Goal: Information Seeking & Learning: Learn about a topic

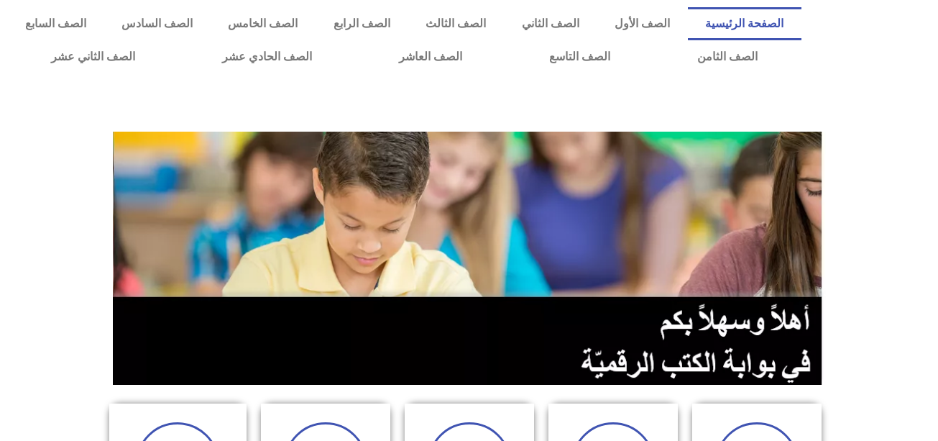
drag, startPoint x: 946, startPoint y: 84, endPoint x: 921, endPoint y: 63, distance: 32.6
click at [921, 63] on div at bounding box center [873, 40] width 129 height 80
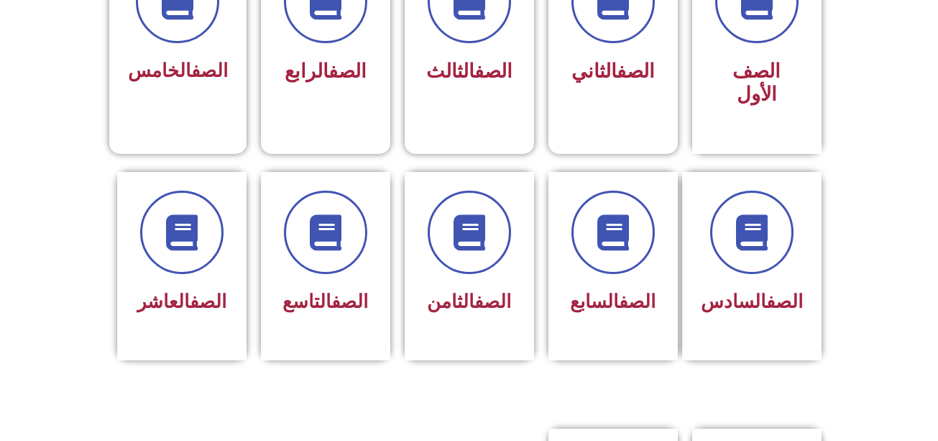
scroll to position [468, 0]
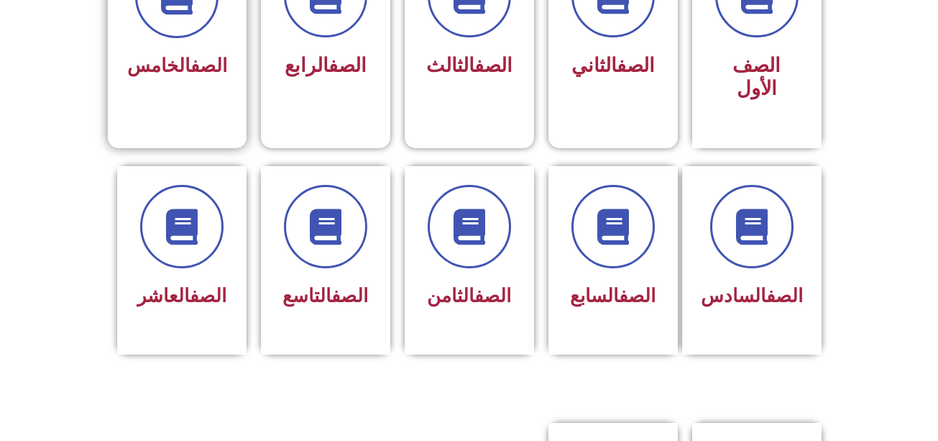
click at [214, 45] on div "الصف الخامس" at bounding box center [177, 19] width 100 height 129
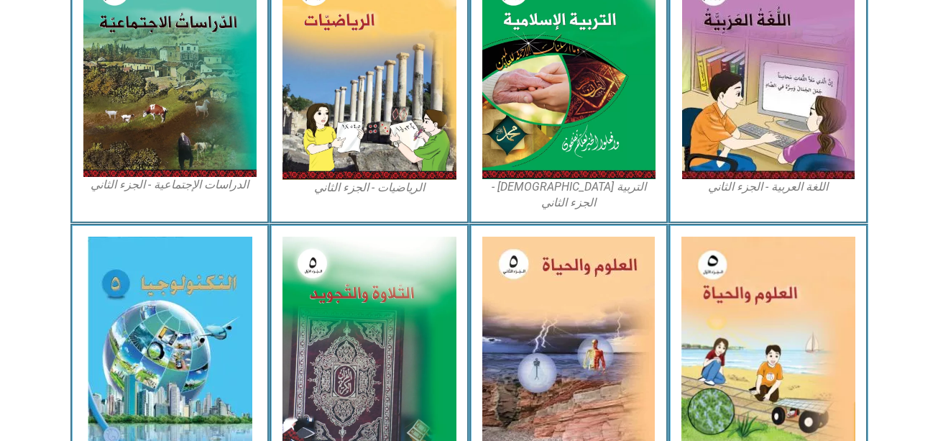
scroll to position [847, 0]
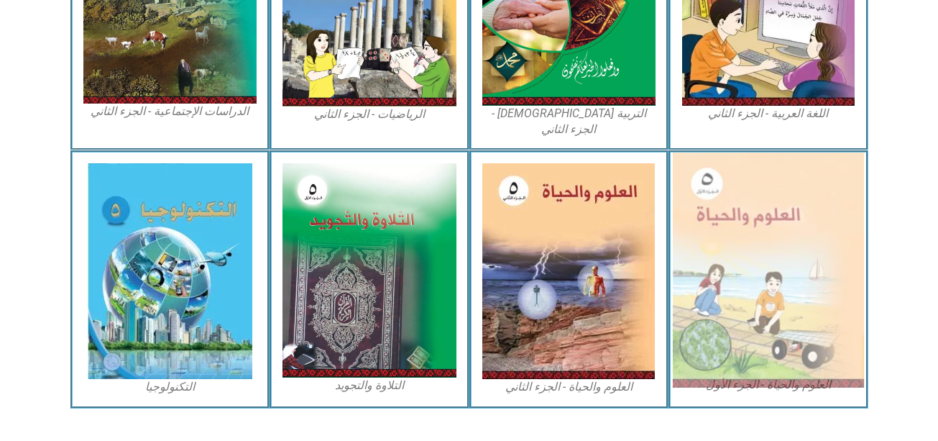
click at [786, 311] on img at bounding box center [768, 269] width 191 height 235
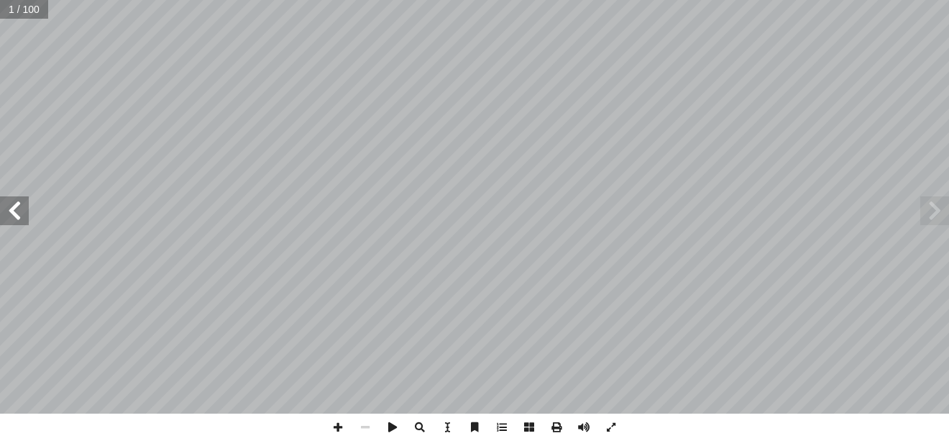
click at [10, 224] on span at bounding box center [14, 210] width 29 height 29
click at [22, 209] on span at bounding box center [14, 210] width 29 height 29
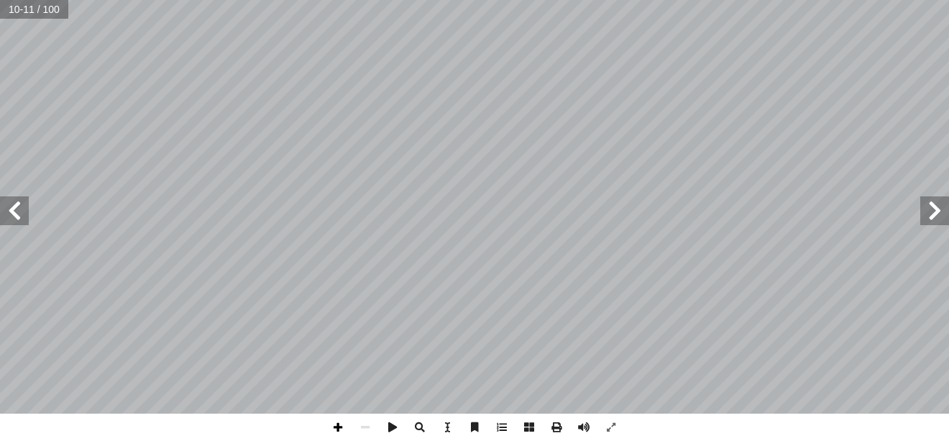
click at [336, 430] on span at bounding box center [337, 426] width 27 height 27
click at [334, 422] on span at bounding box center [337, 426] width 27 height 27
click at [933, 209] on span at bounding box center [934, 210] width 29 height 29
drag, startPoint x: 940, startPoint y: 203, endPoint x: 364, endPoint y: 423, distance: 616.3
click at [364, 423] on span at bounding box center [364, 426] width 27 height 27
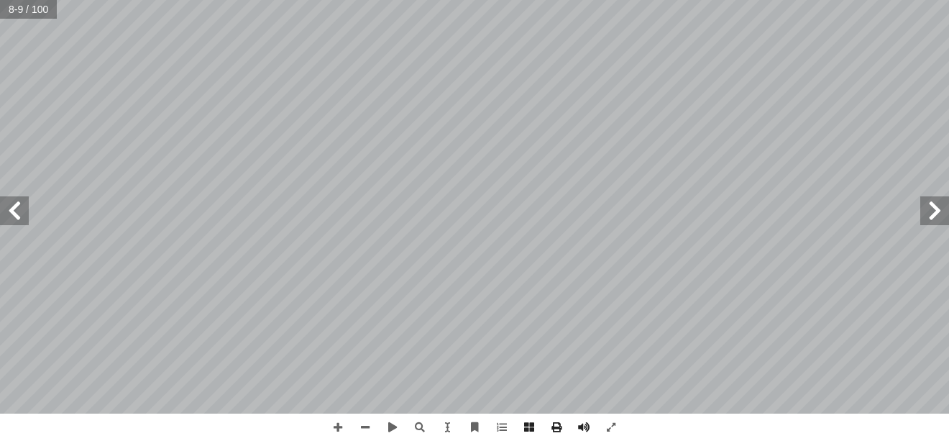
click at [934, 203] on span at bounding box center [934, 210] width 29 height 29
click at [12, 208] on span at bounding box center [14, 210] width 29 height 29
